Goal: Check status

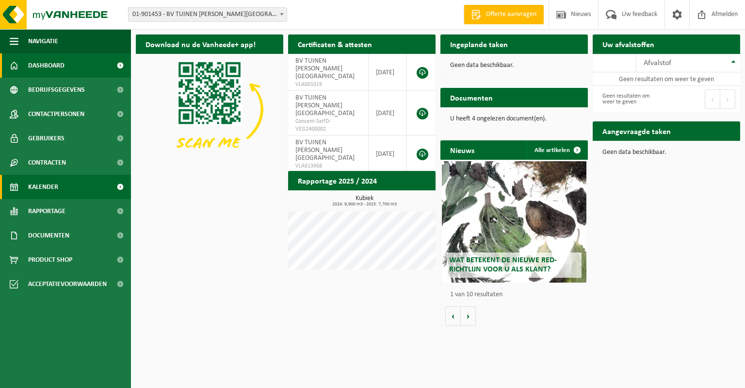
click at [52, 189] on span "Kalender" at bounding box center [43, 187] width 30 height 24
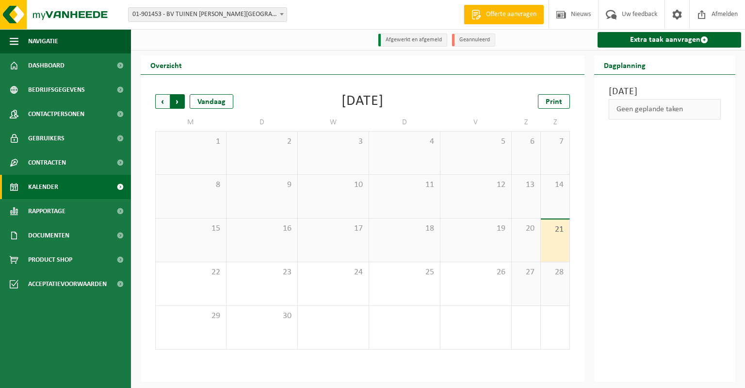
click at [161, 104] on span "Vorige" at bounding box center [162, 101] width 15 height 15
click at [161, 102] on span "Vorige" at bounding box center [162, 101] width 15 height 15
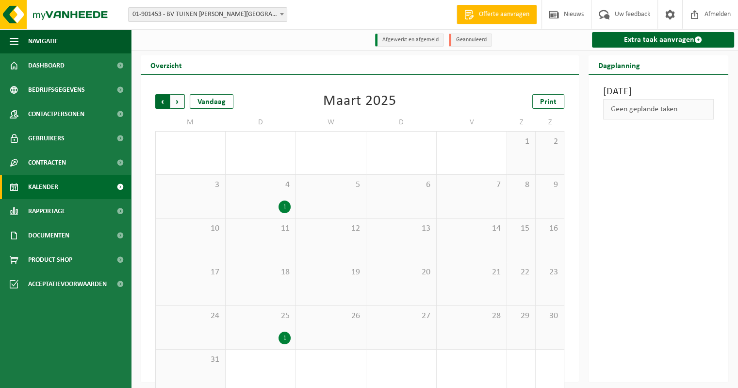
click at [177, 101] on span "Volgende" at bounding box center [177, 101] width 15 height 15
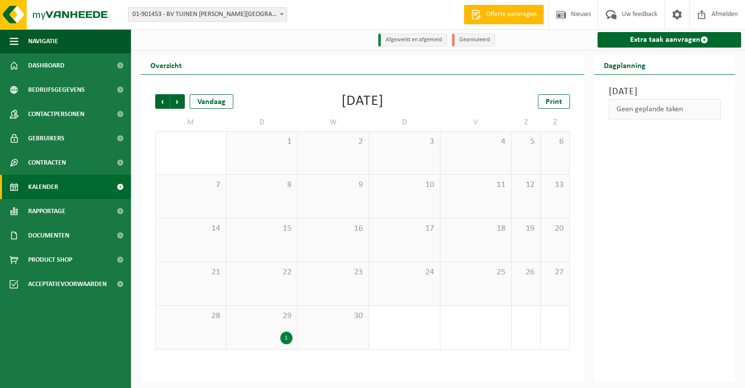
click at [177, 101] on span "Volgende" at bounding box center [177, 101] width 15 height 15
click at [161, 102] on span "Vorige" at bounding box center [162, 101] width 15 height 15
click at [179, 102] on span "Volgende" at bounding box center [177, 101] width 15 height 15
click at [164, 104] on span "Vorige" at bounding box center [162, 101] width 15 height 15
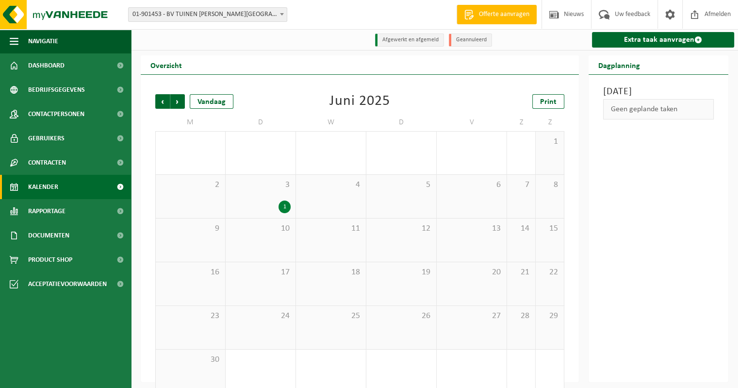
click at [164, 104] on span "Vorige" at bounding box center [162, 101] width 15 height 15
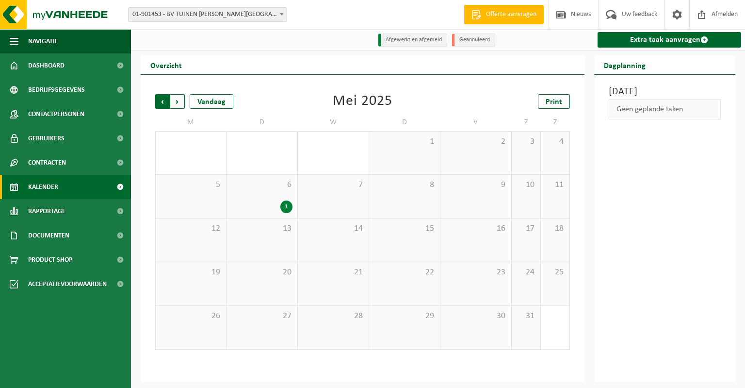
click at [175, 104] on span "Volgende" at bounding box center [177, 101] width 15 height 15
click at [200, 157] on div "30" at bounding box center [191, 152] width 70 height 43
click at [162, 104] on span "Vorige" at bounding box center [162, 101] width 15 height 15
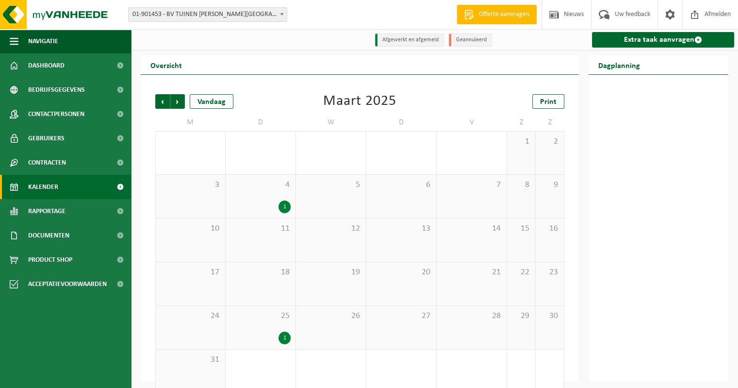
click at [162, 104] on span "Vorige" at bounding box center [162, 101] width 15 height 15
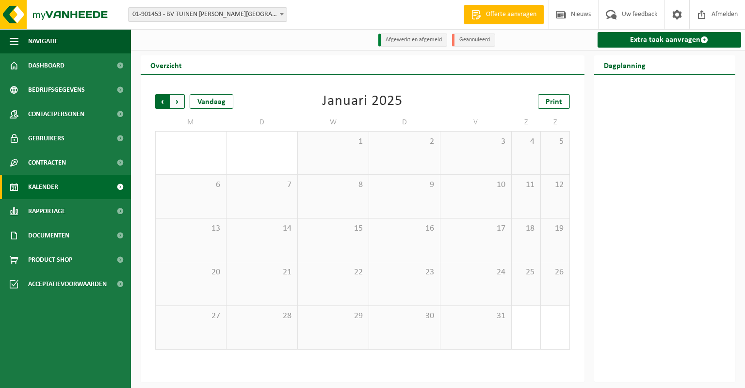
click at [177, 103] on span "Volgende" at bounding box center [177, 101] width 15 height 15
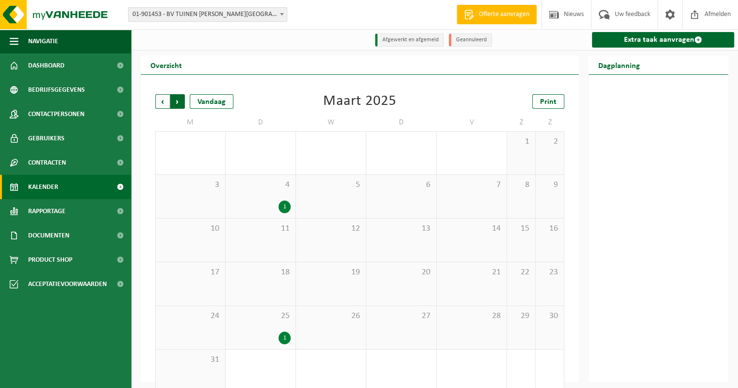
click at [168, 103] on span "Vorige" at bounding box center [162, 101] width 15 height 15
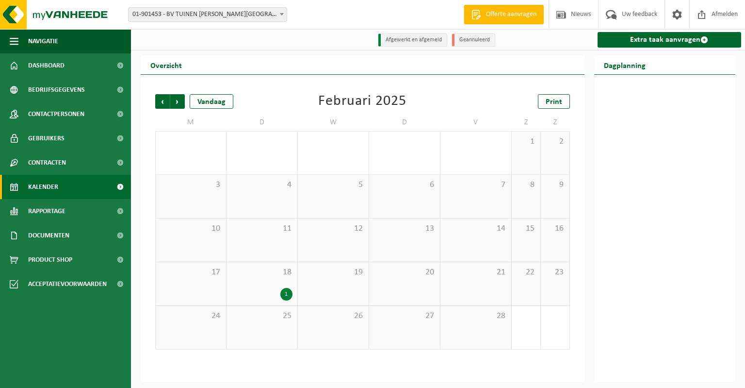
click at [168, 103] on span "Vorige" at bounding box center [162, 101] width 15 height 15
